Goal: Task Accomplishment & Management: Manage account settings

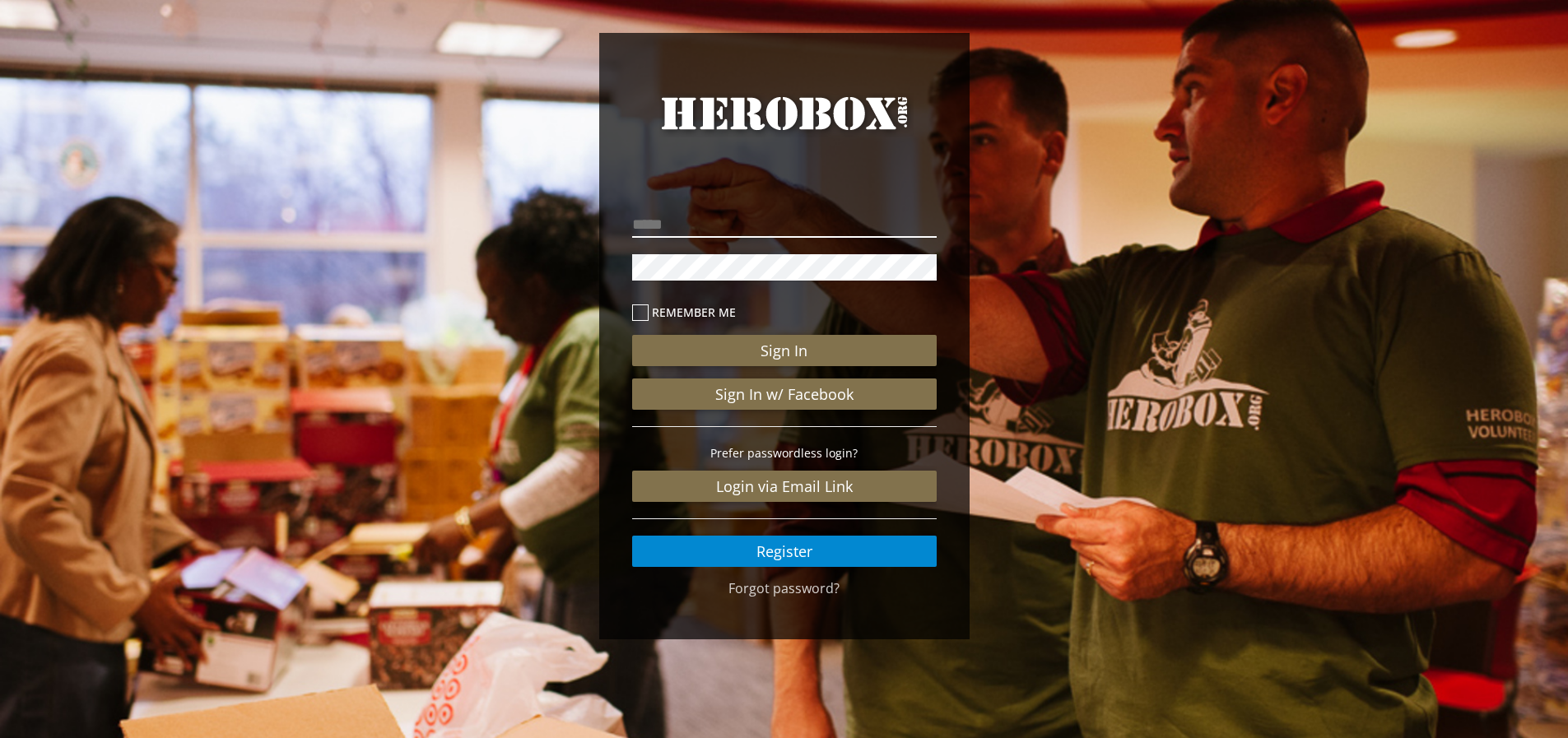
drag, startPoint x: 635, startPoint y: 226, endPoint x: 647, endPoint y: 226, distance: 12.0
click at [647, 226] on input "email" at bounding box center [784, 225] width 305 height 26
type input "**********"
click at [632, 335] on button "Sign In" at bounding box center [784, 351] width 305 height 32
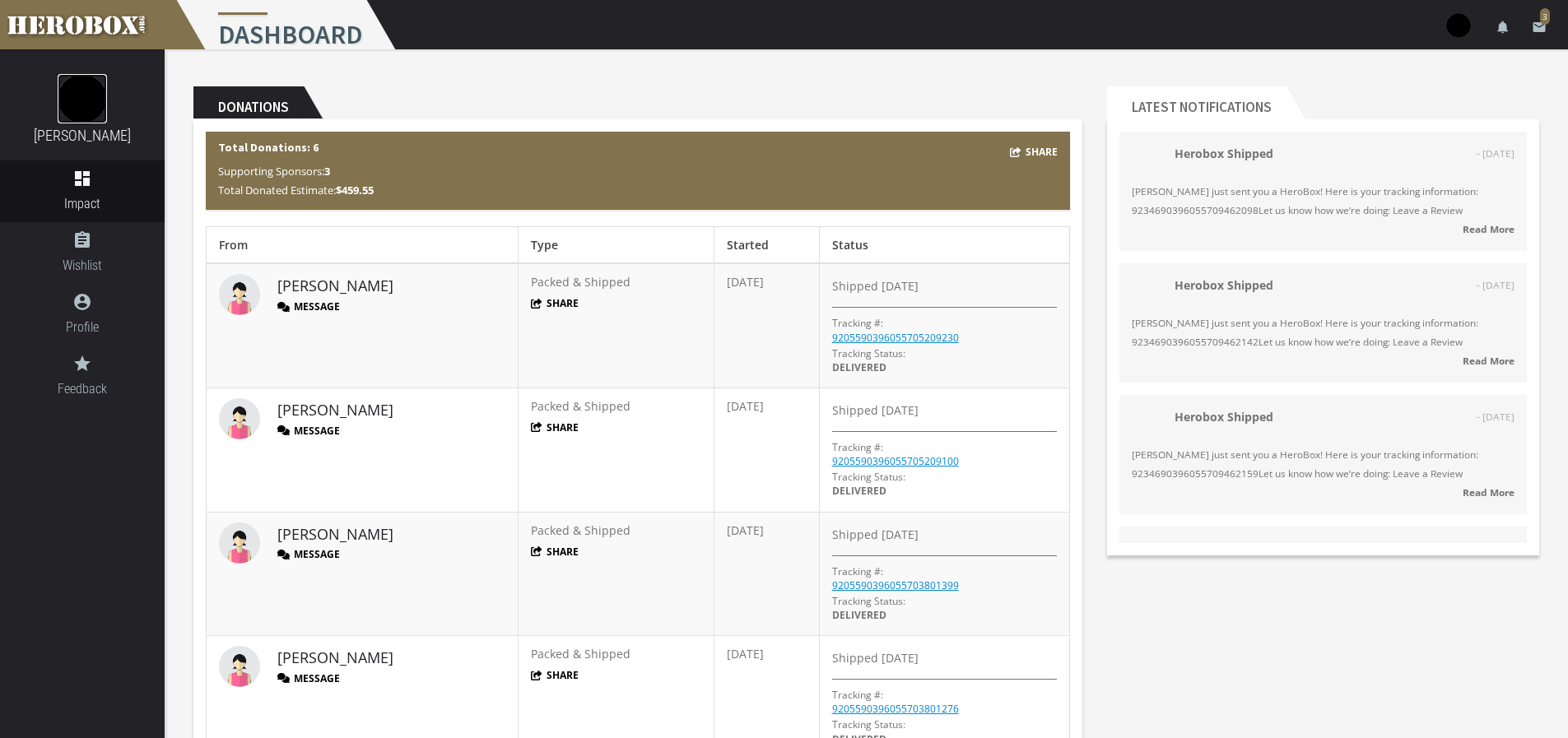
click at [75, 94] on img at bounding box center [83, 98] width 49 height 49
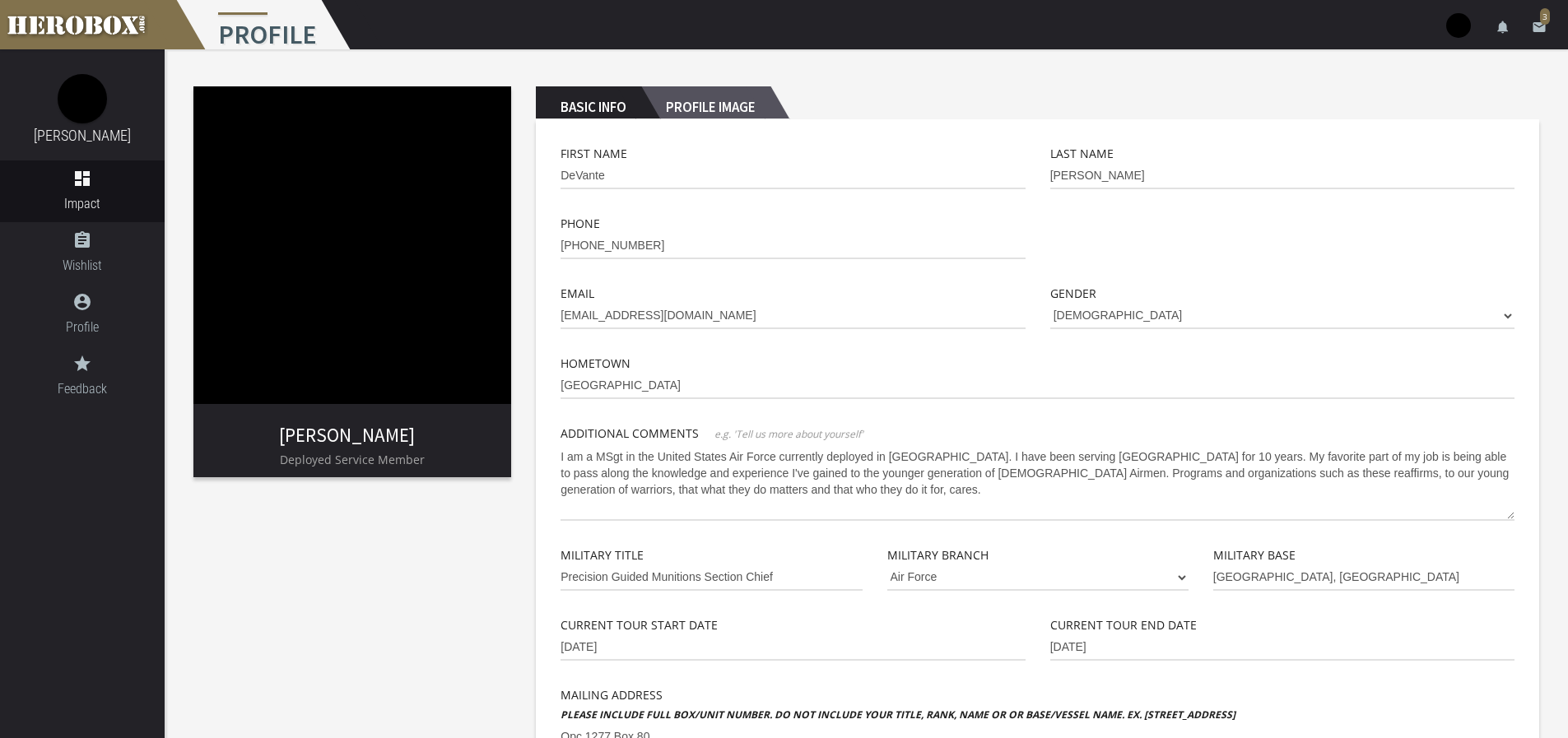
click at [703, 106] on h2 "Profile Image" at bounding box center [705, 102] width 129 height 33
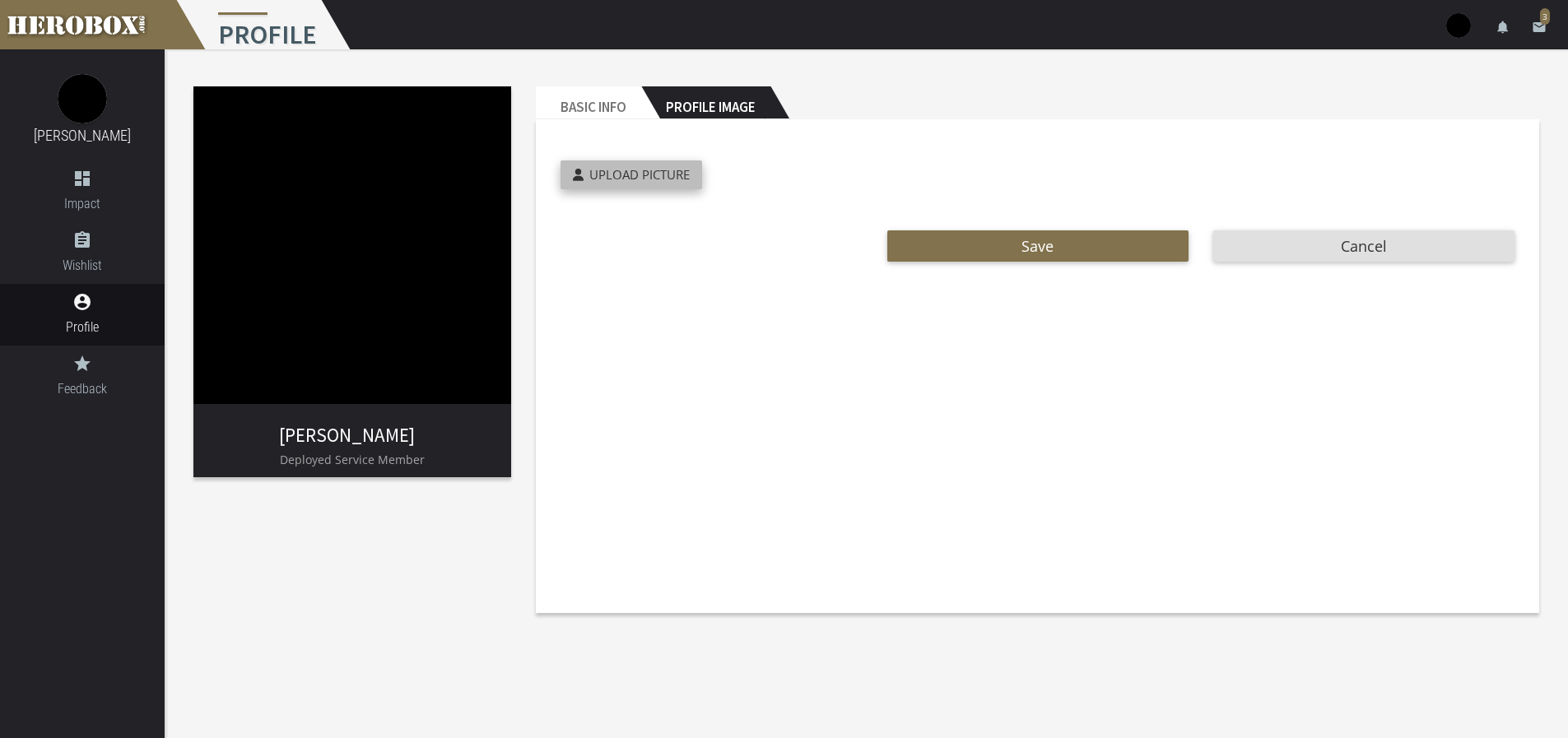
click at [647, 187] on label "Upload Picture" at bounding box center [631, 175] width 141 height 29
click at [647, 179] on input "Upload Picture" at bounding box center [669, 170] width 218 height 19
type input "**********"
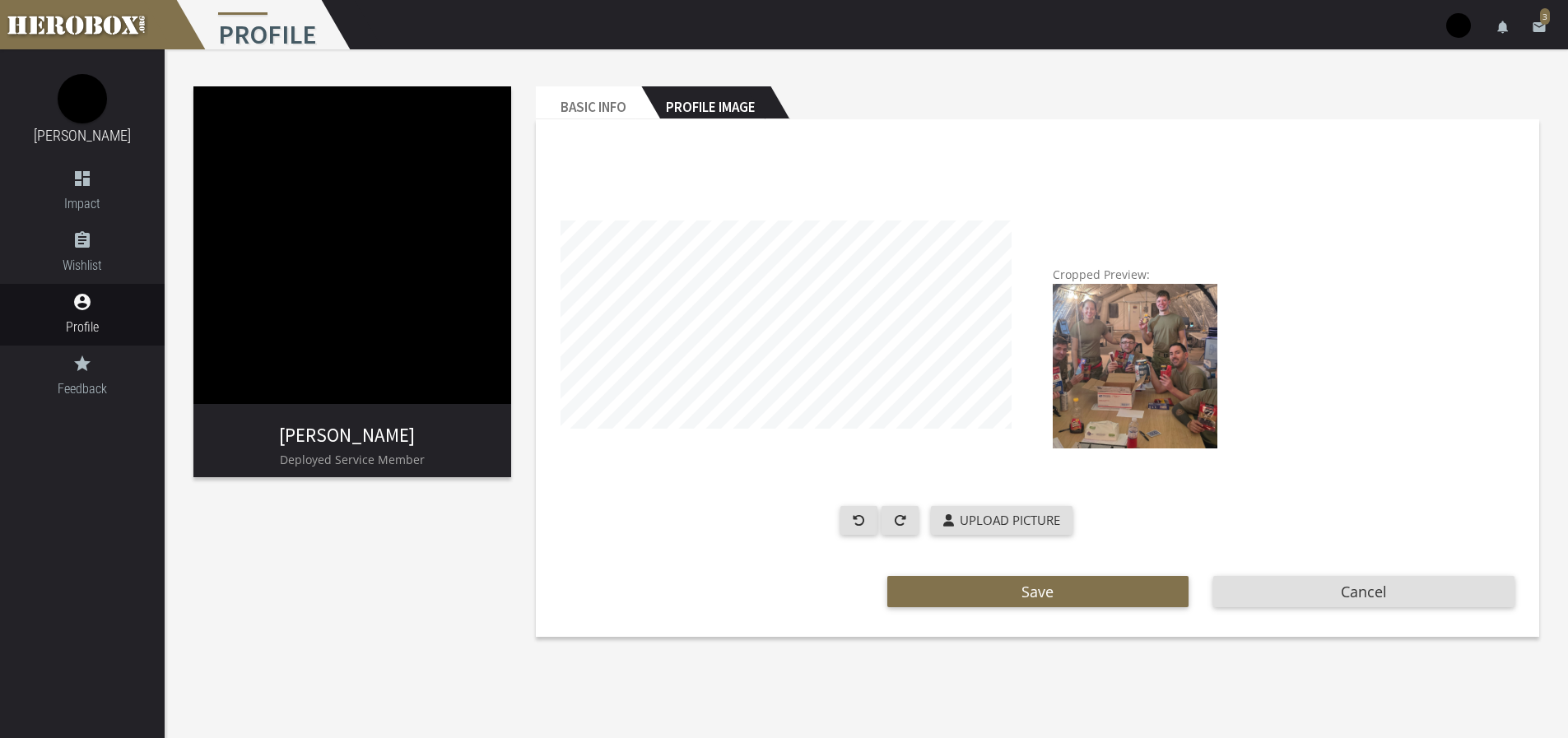
click at [618, 126] on div "Cropped Preview: Upload Picture Save Cancel" at bounding box center [1037, 376] width 1003 height 513
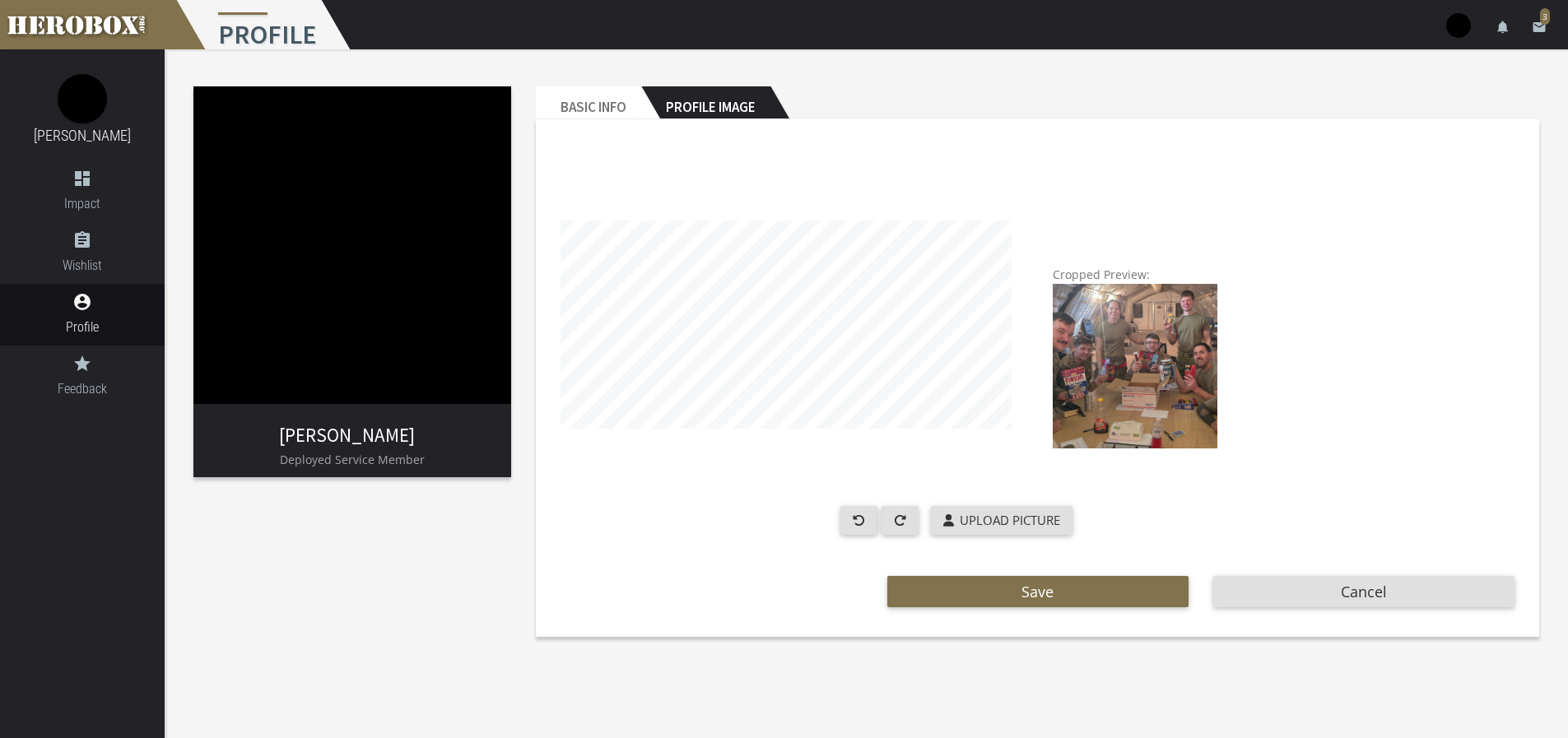
click at [531, 445] on div "Basic Info Profile Image Cropped Preview: Upload Picture Save Cancel" at bounding box center [1037, 361] width 1028 height 575
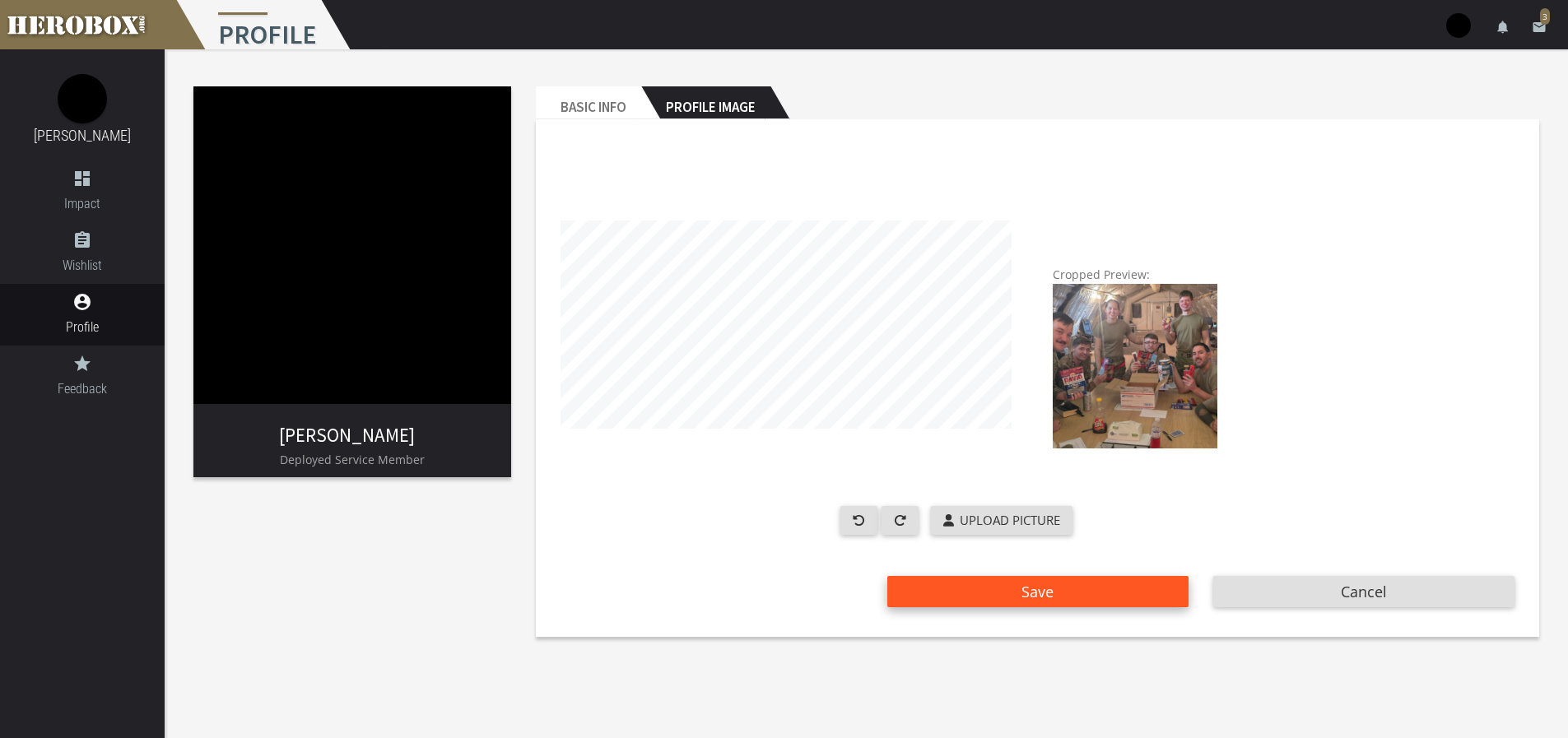
click at [1043, 590] on span "Save" at bounding box center [1037, 591] width 33 height 19
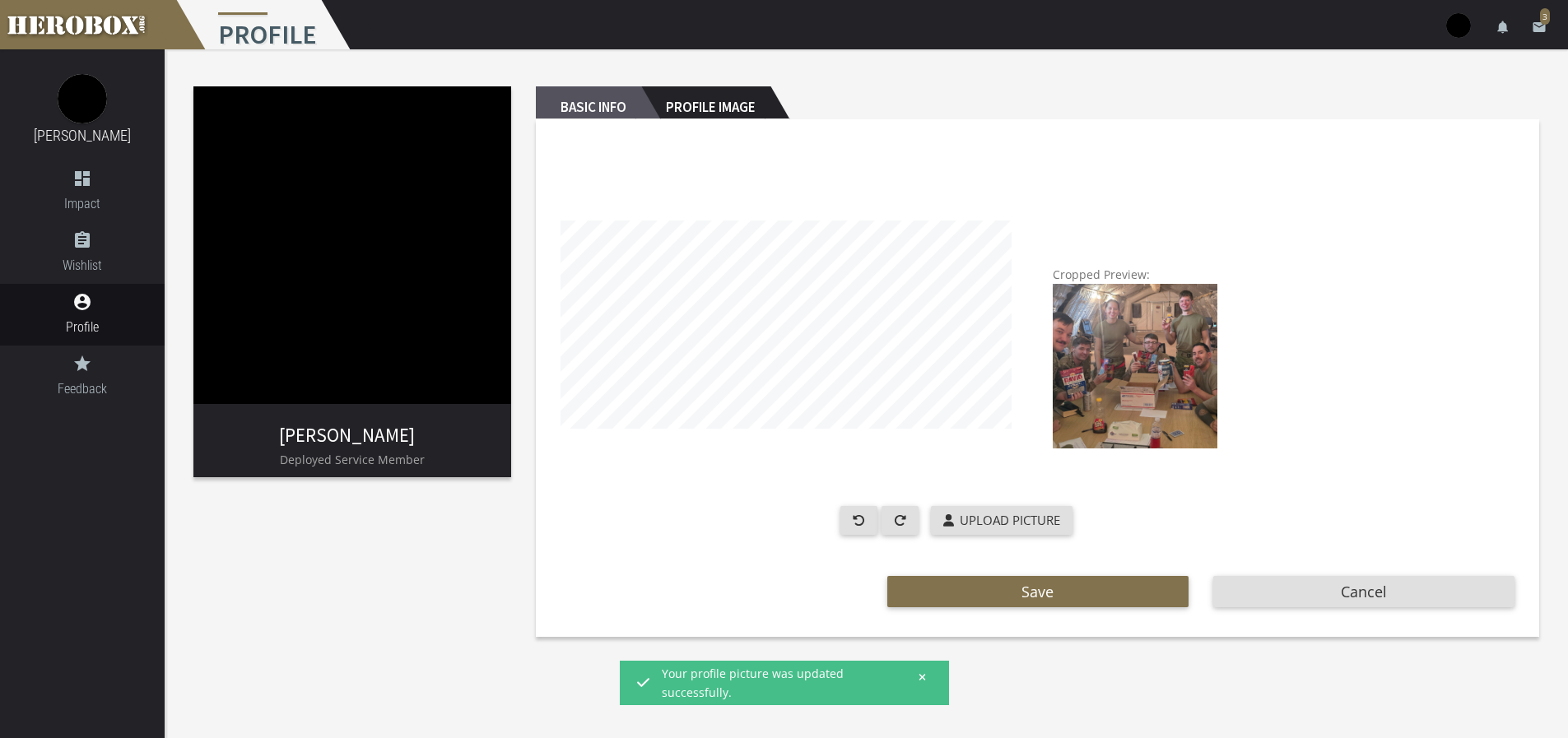
click at [595, 98] on h2 "Basic Info" at bounding box center [589, 102] width 105 height 33
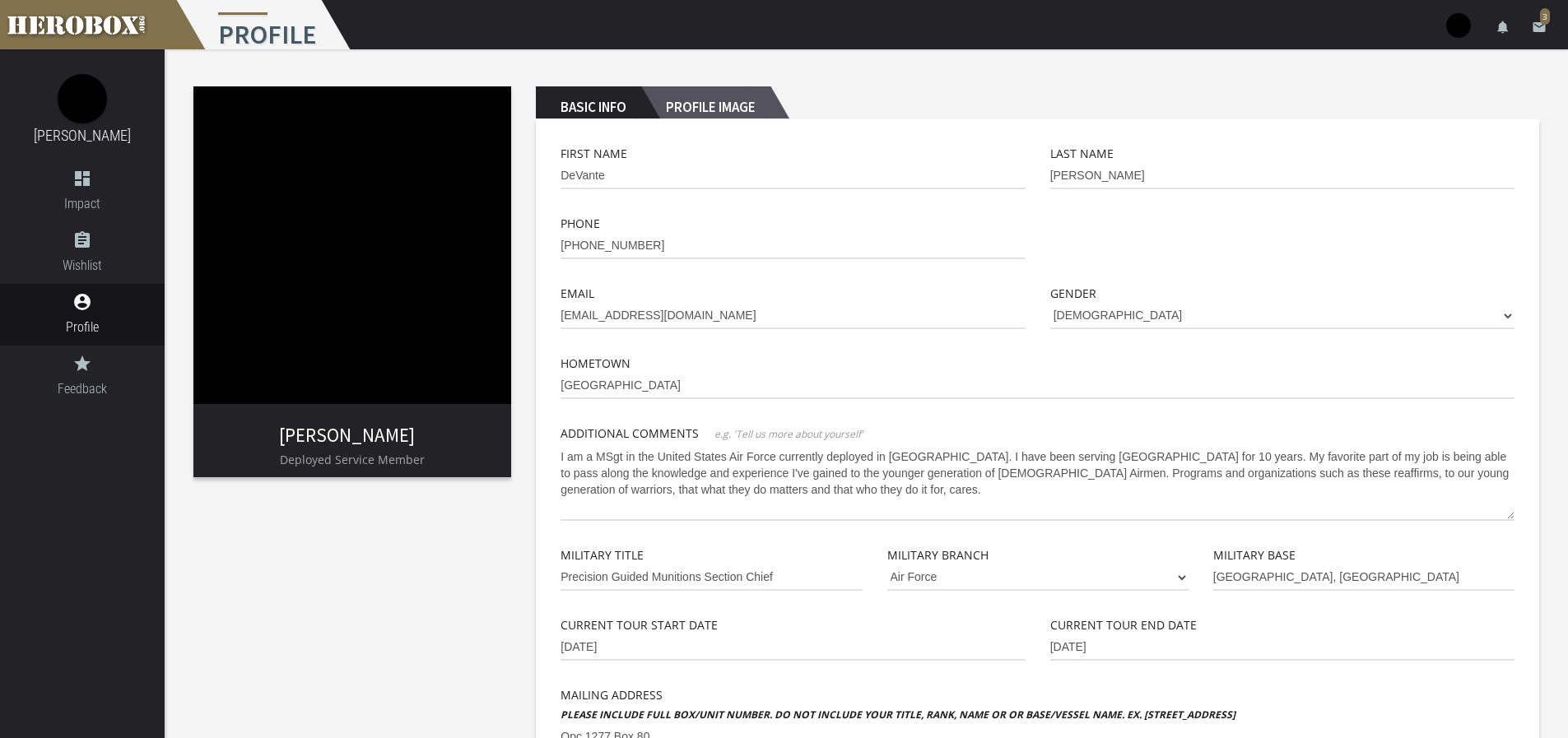
click at [704, 98] on h2 "Profile Image" at bounding box center [705, 102] width 129 height 33
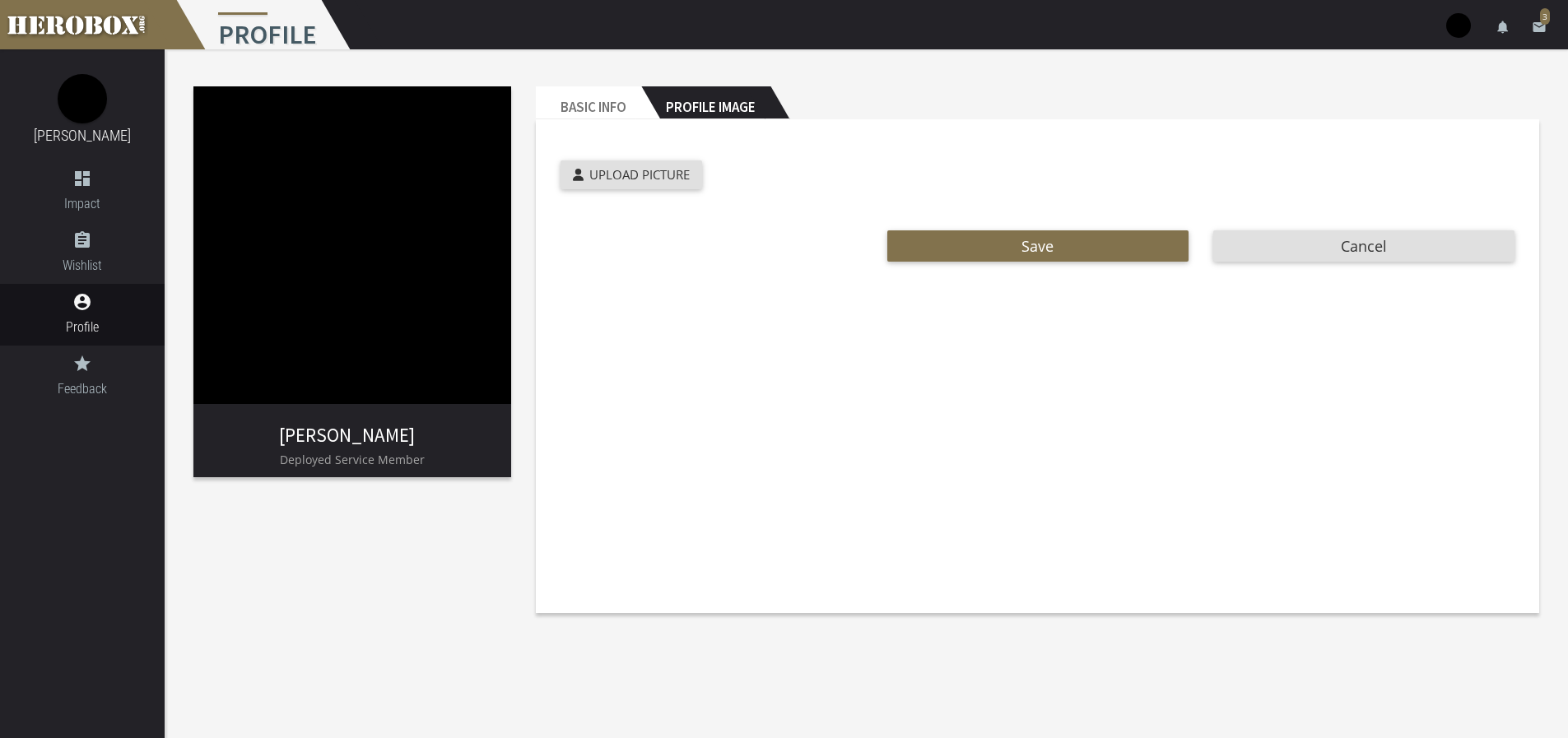
click at [264, 221] on img at bounding box center [352, 245] width 318 height 318
click at [78, 194] on span "Impact" at bounding box center [82, 203] width 164 height 20
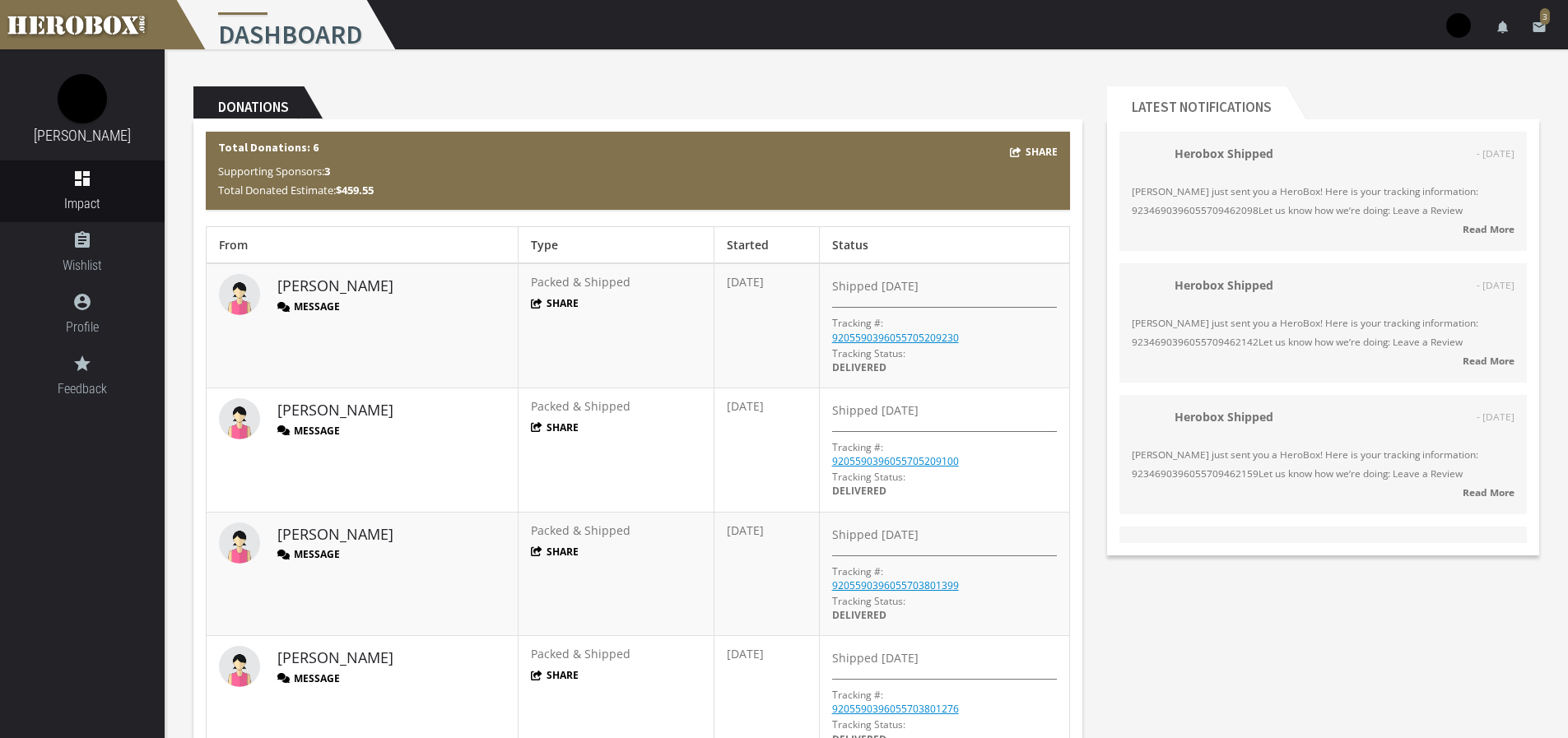
click at [98, 124] on h3 "[PERSON_NAME]" at bounding box center [82, 136] width 140 height 25
click at [83, 106] on img at bounding box center [83, 98] width 49 height 49
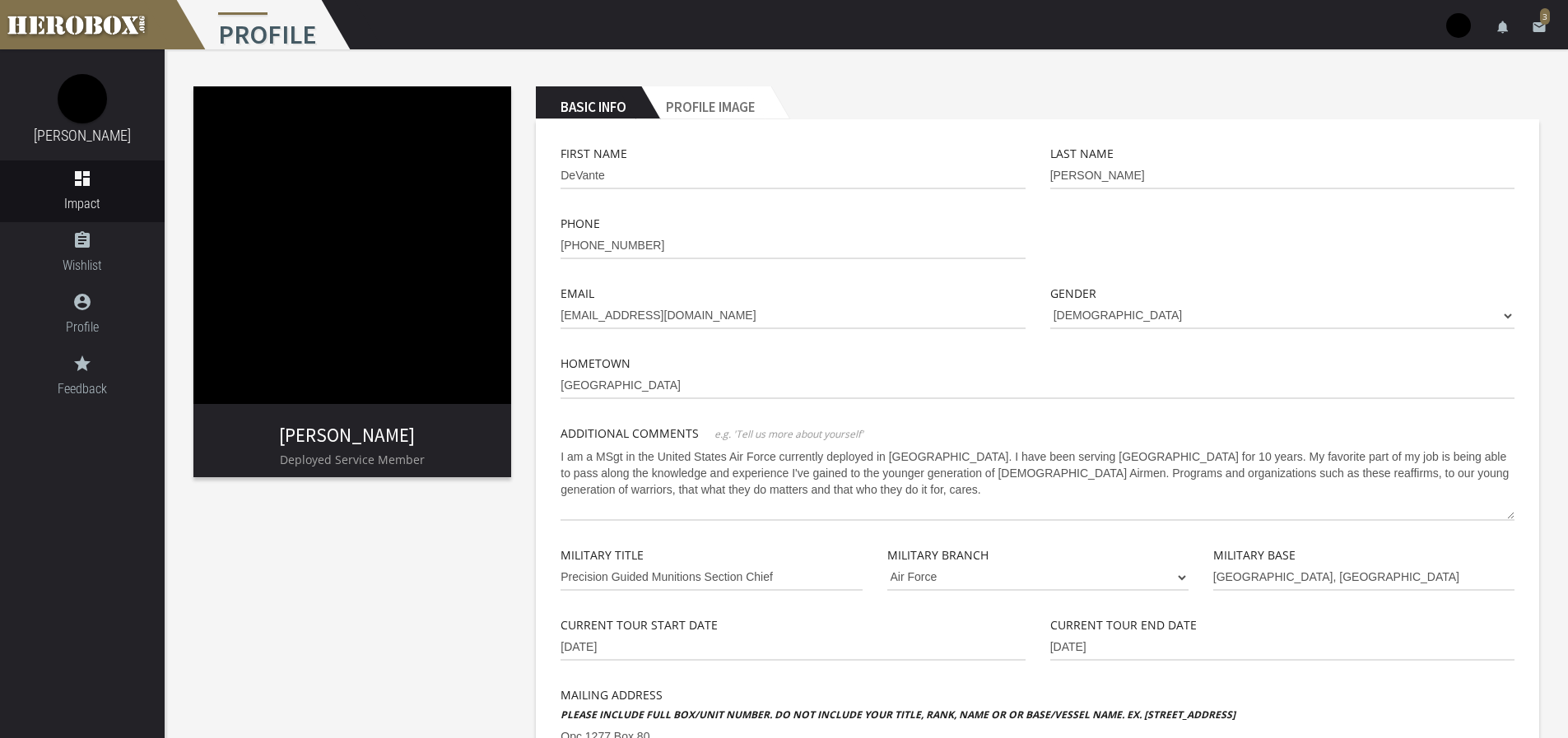
click at [444, 243] on img at bounding box center [352, 245] width 318 height 318
click at [715, 111] on h2 "Profile Image" at bounding box center [705, 102] width 129 height 33
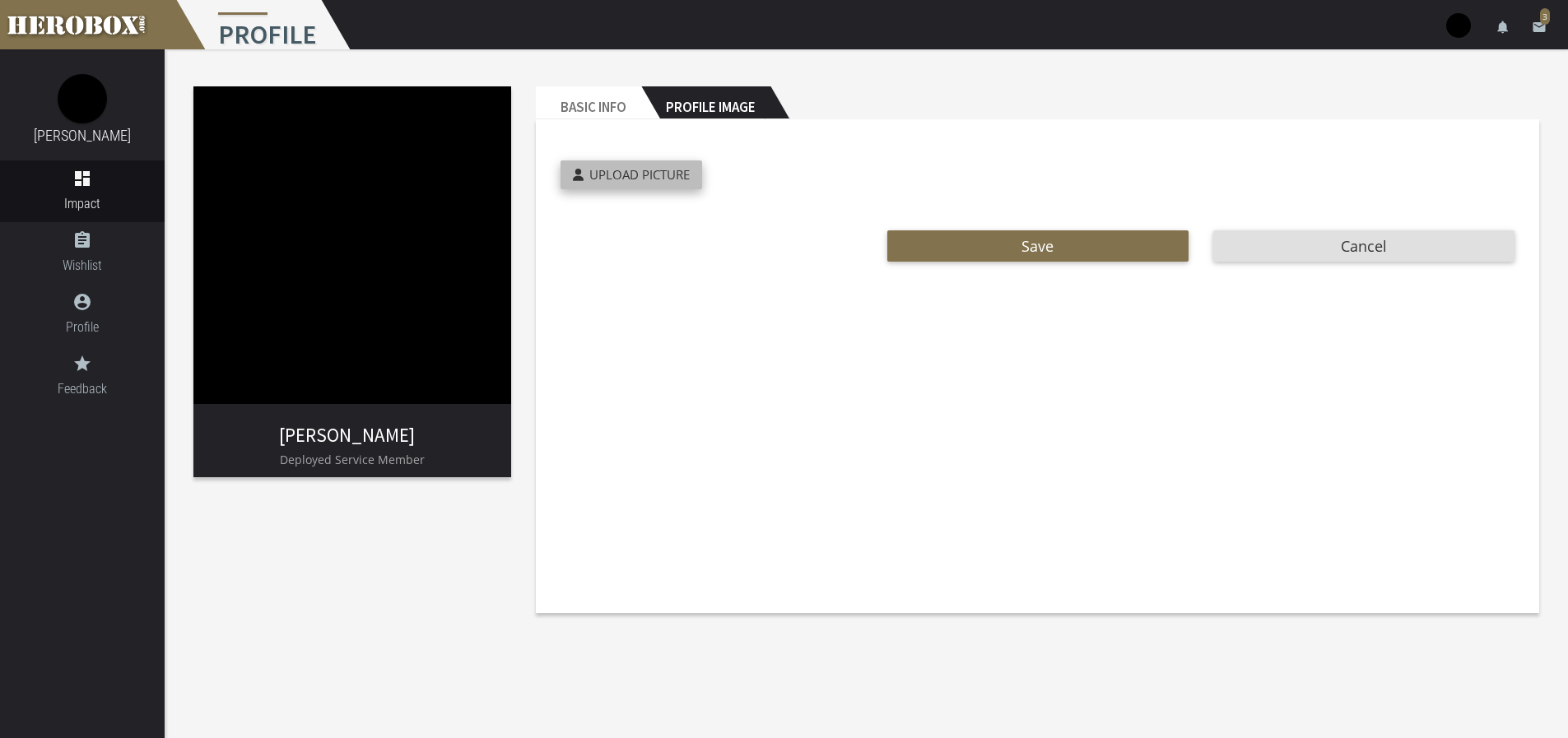
click at [628, 179] on span "Upload Picture" at bounding box center [639, 174] width 100 height 17
click at [628, 179] on input "Upload Picture" at bounding box center [669, 170] width 218 height 19
click at [632, 189] on div "Cropped Preview: Upload Picture" at bounding box center [956, 179] width 815 height 37
click at [634, 175] on span "Upload Picture" at bounding box center [639, 174] width 100 height 17
click at [634, 175] on input "Upload Picture" at bounding box center [669, 170] width 218 height 19
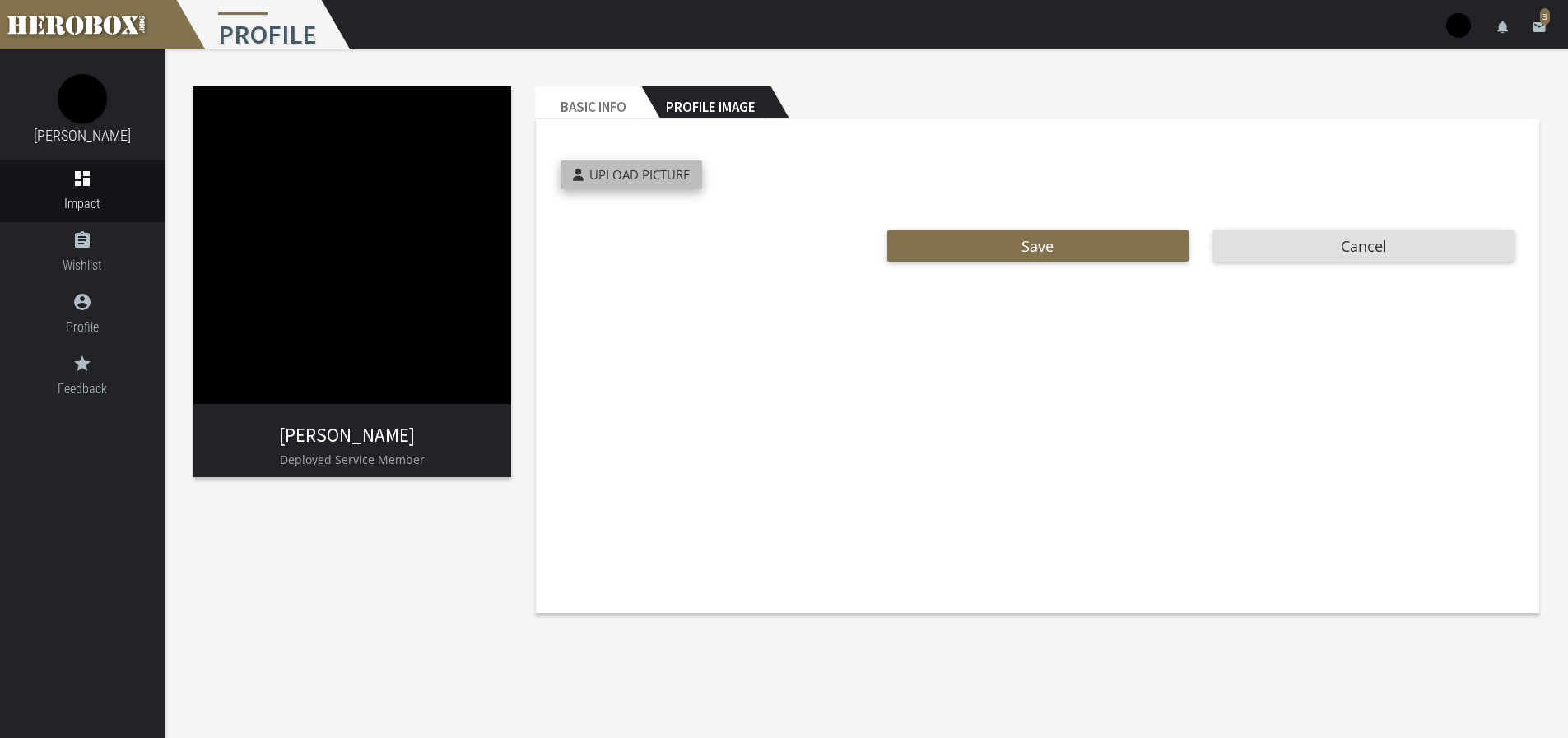
click at [687, 181] on span "Upload Picture" at bounding box center [639, 174] width 100 height 17
click at [687, 179] on input "Upload Picture" at bounding box center [669, 170] width 218 height 19
click at [560, 161] on input "Upload Picture" at bounding box center [669, 170] width 218 height 19
